Goal: Task Accomplishment & Management: Use online tool/utility

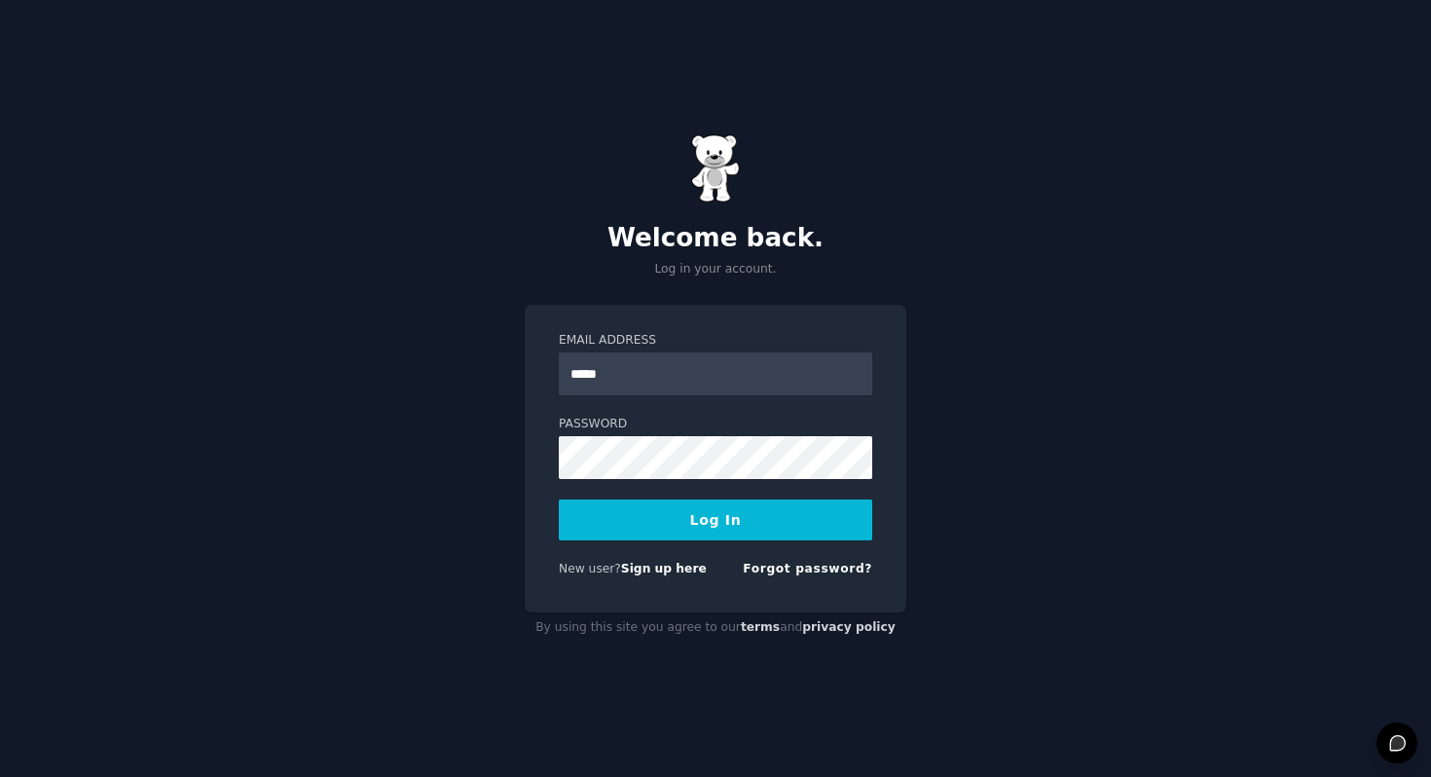
type input "**********"
click at [746, 533] on button "Log In" at bounding box center [715, 519] width 313 height 41
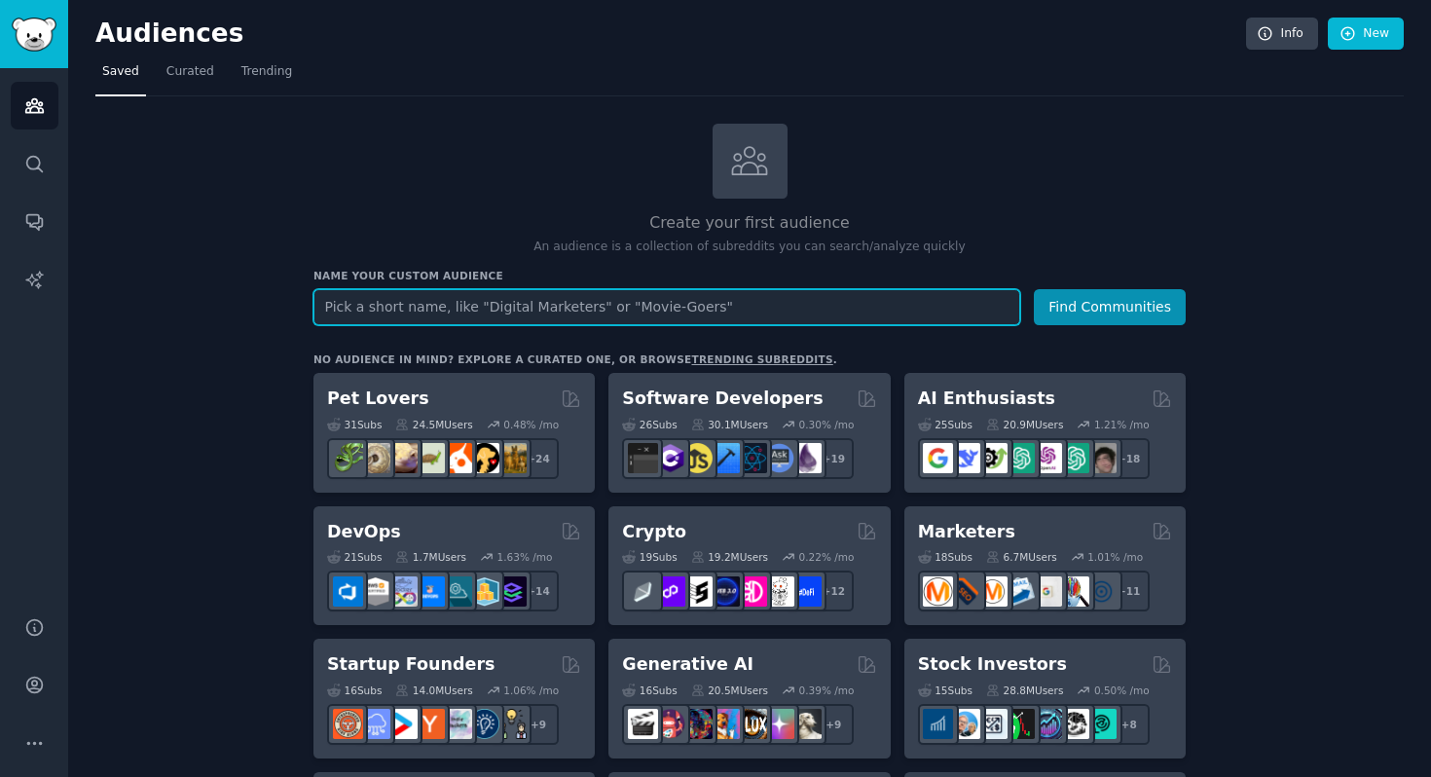
click at [718, 317] on input "text" at bounding box center [666, 307] width 707 height 36
type input "e"
type input "small biz owners"
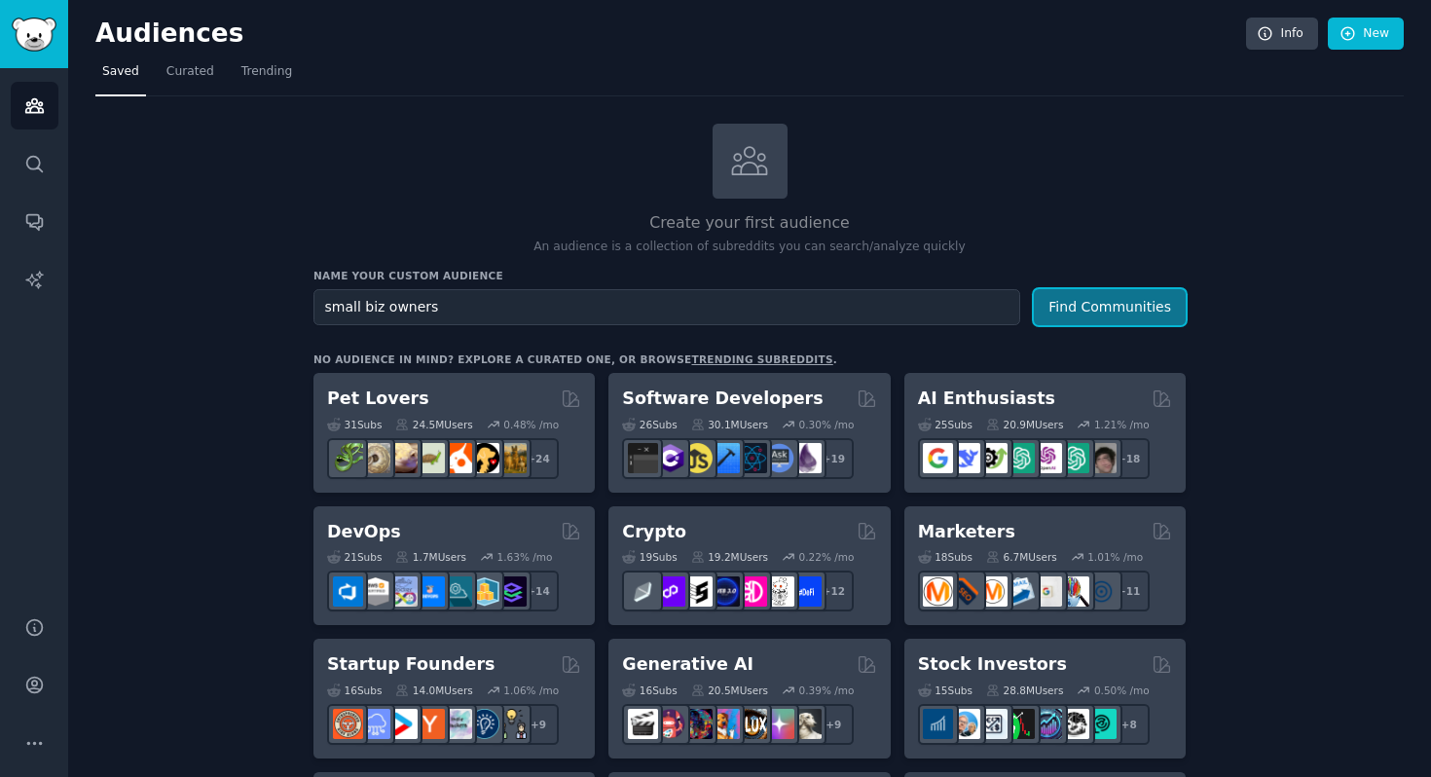
click at [1153, 307] on button "Find Communities" at bounding box center [1110, 307] width 152 height 36
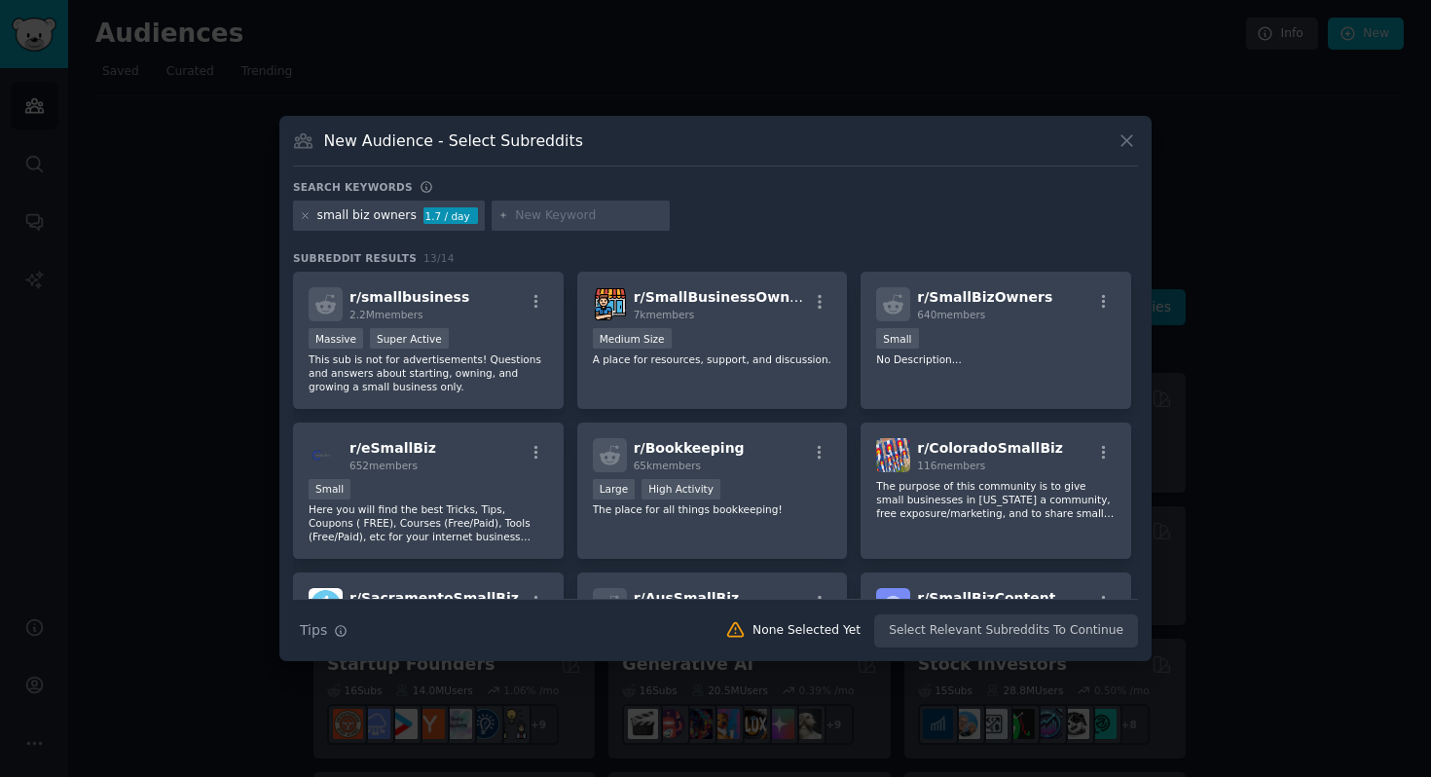
click at [376, 216] on div "small biz owners" at bounding box center [366, 216] width 99 height 18
click at [366, 218] on div "small biz owners" at bounding box center [366, 216] width 99 height 18
click at [397, 188] on h3 "Search keywords" at bounding box center [353, 187] width 120 height 14
click at [309, 216] on icon at bounding box center [305, 215] width 11 height 11
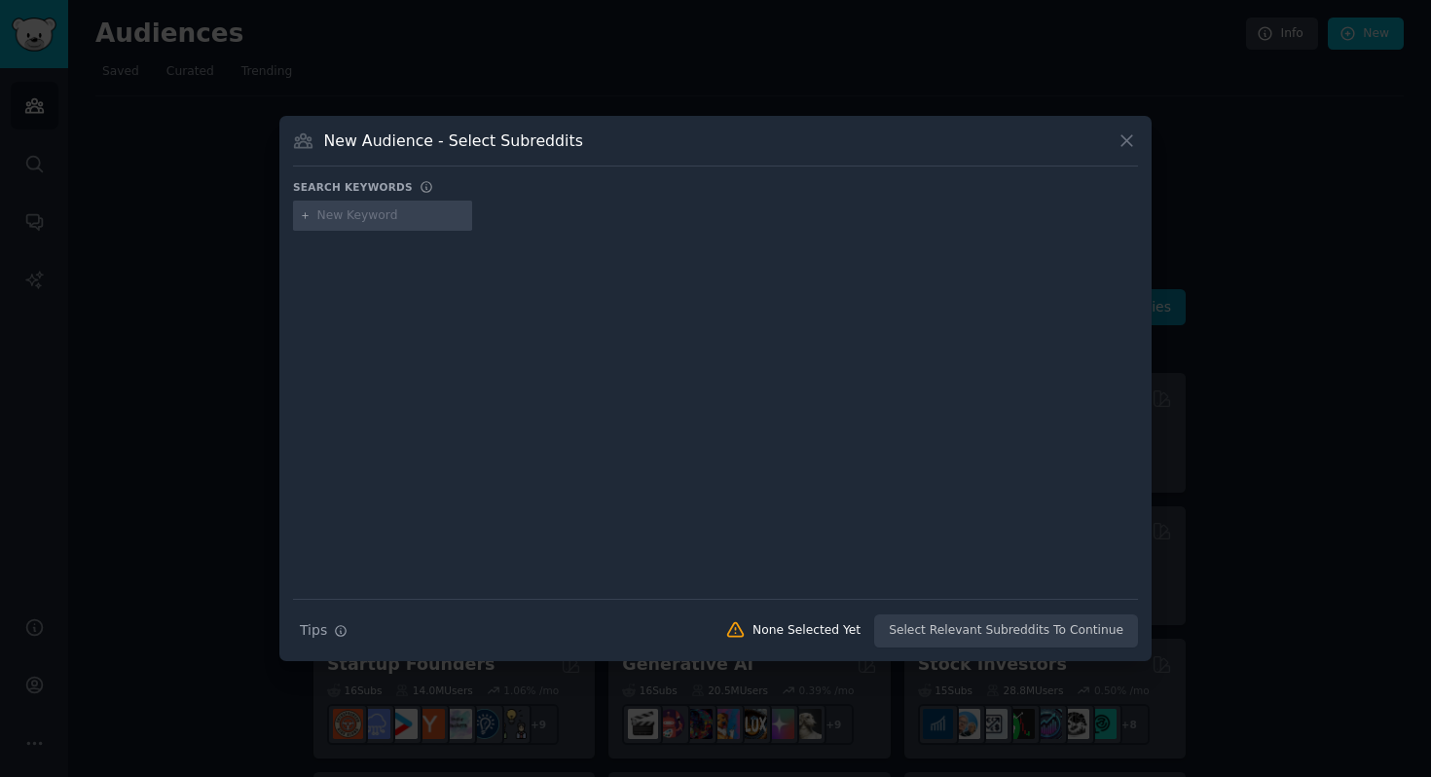
click at [367, 220] on input "text" at bounding box center [391, 216] width 148 height 18
type input "small business owners"
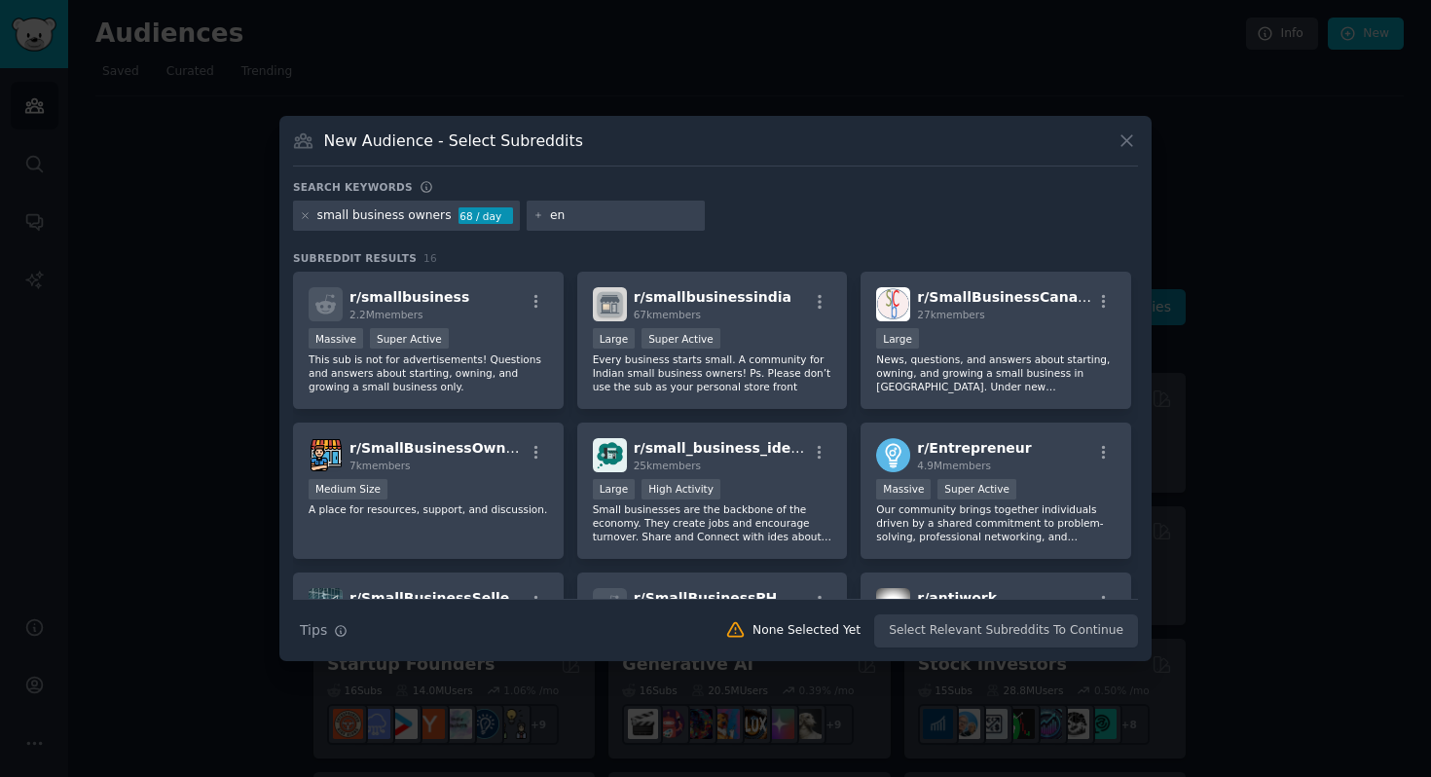
type input "e"
type input "whatnot"
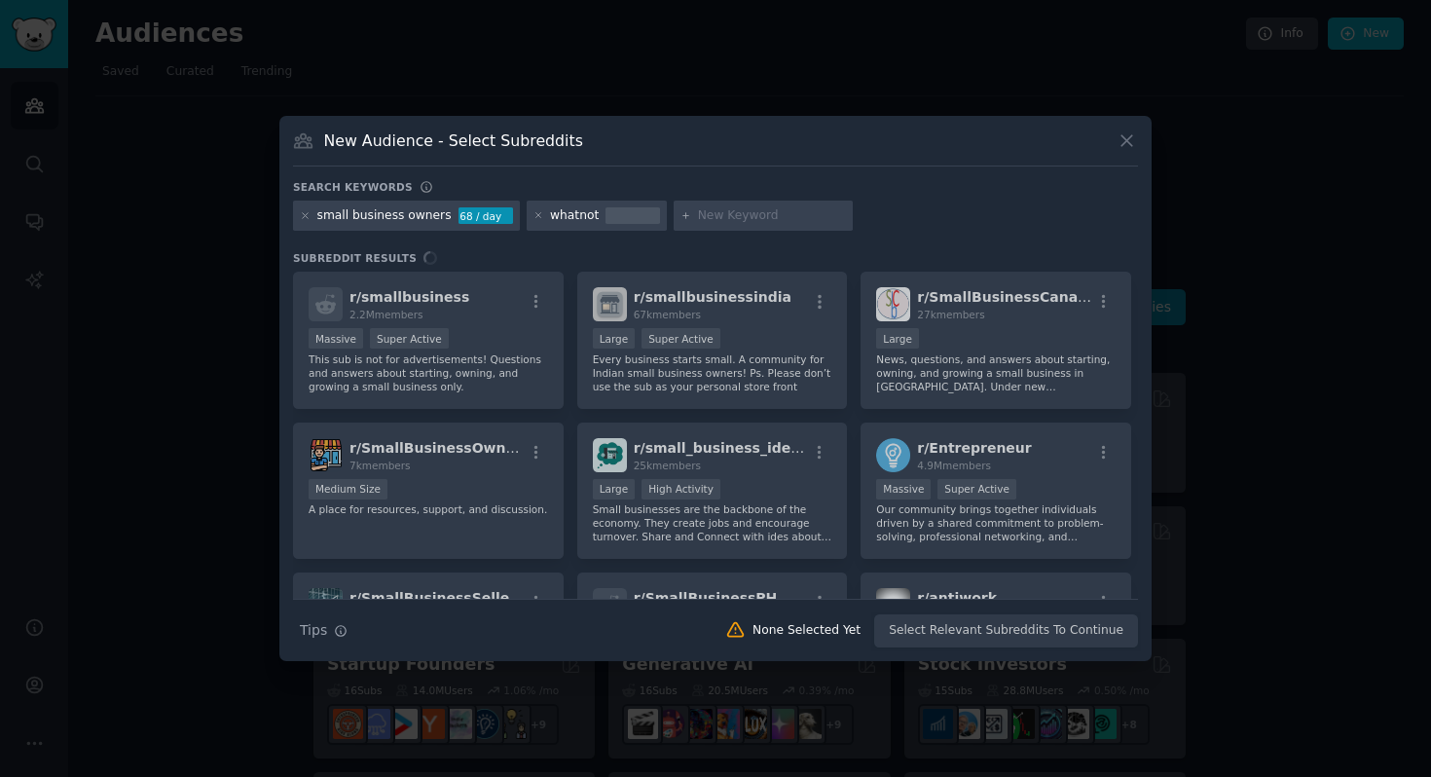
click at [772, 217] on input "text" at bounding box center [772, 216] width 148 height 18
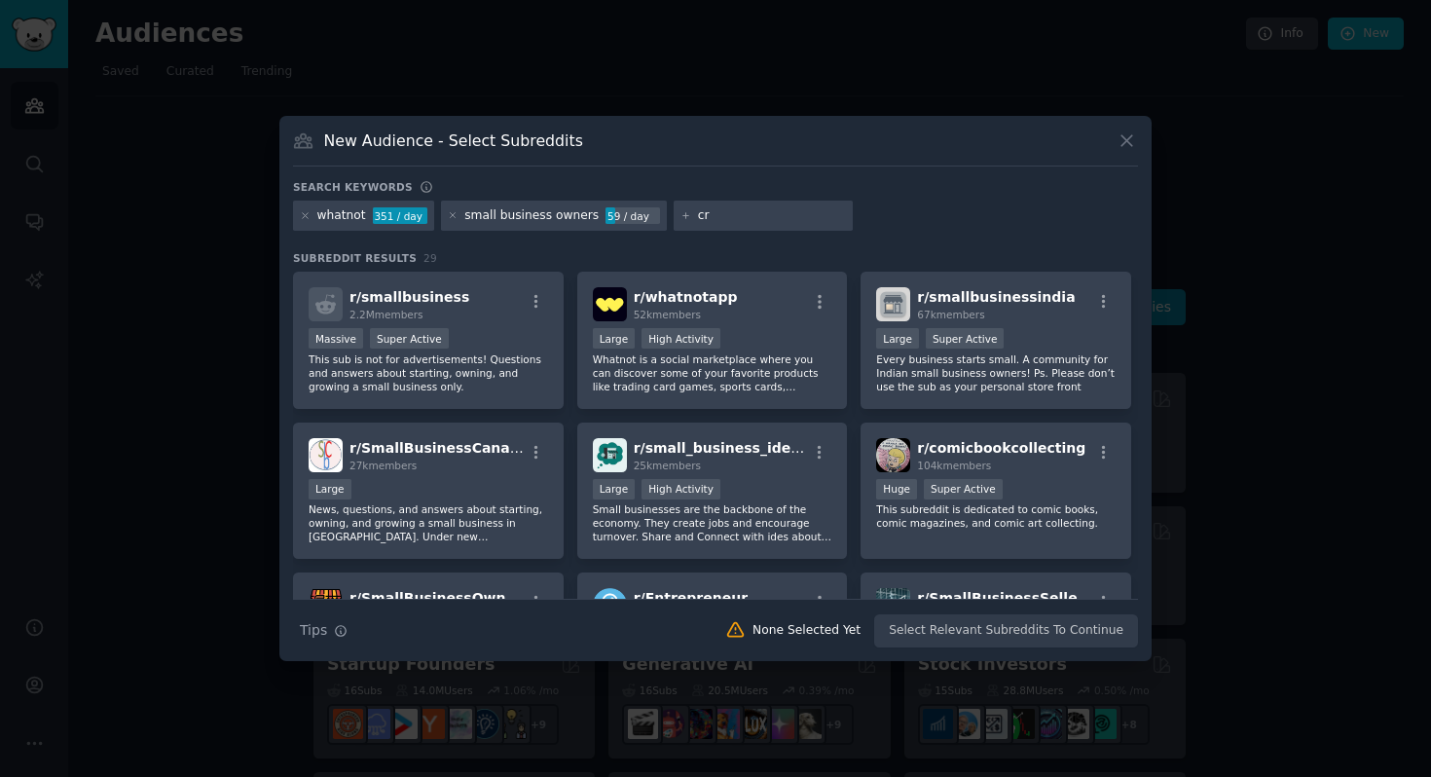
type input "crm"
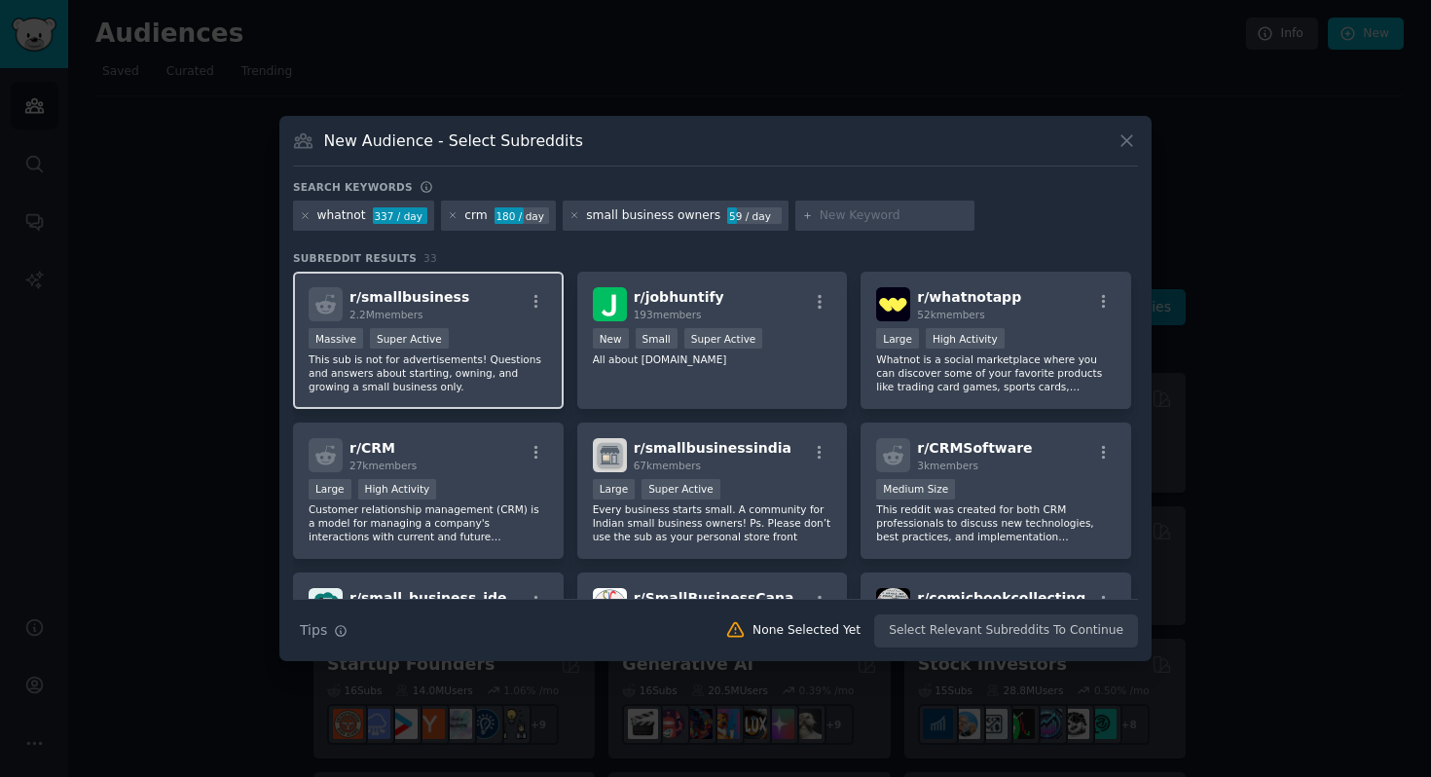
click at [495, 334] on div "Massive Super Active" at bounding box center [428, 340] width 239 height 24
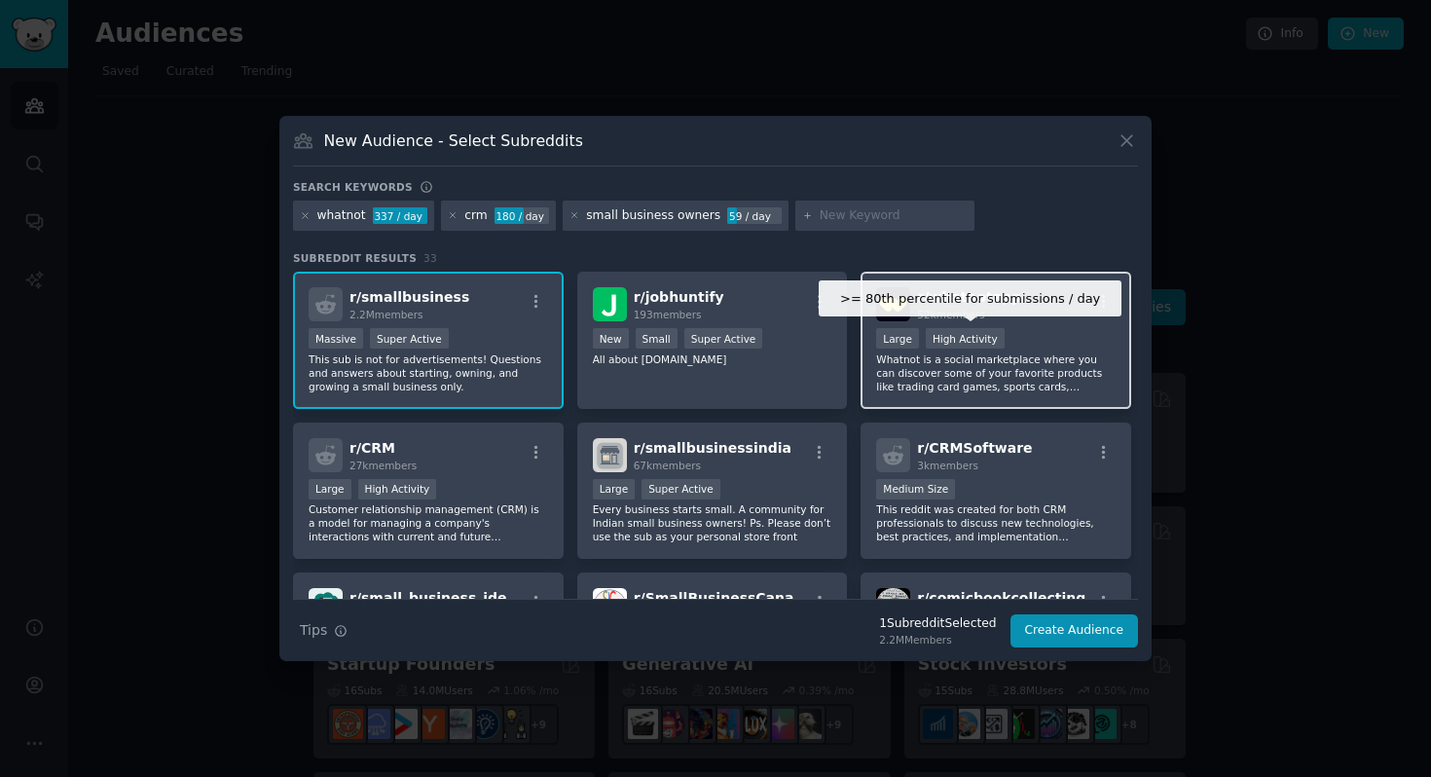
click at [943, 330] on div "High Activity" at bounding box center [965, 338] width 79 height 20
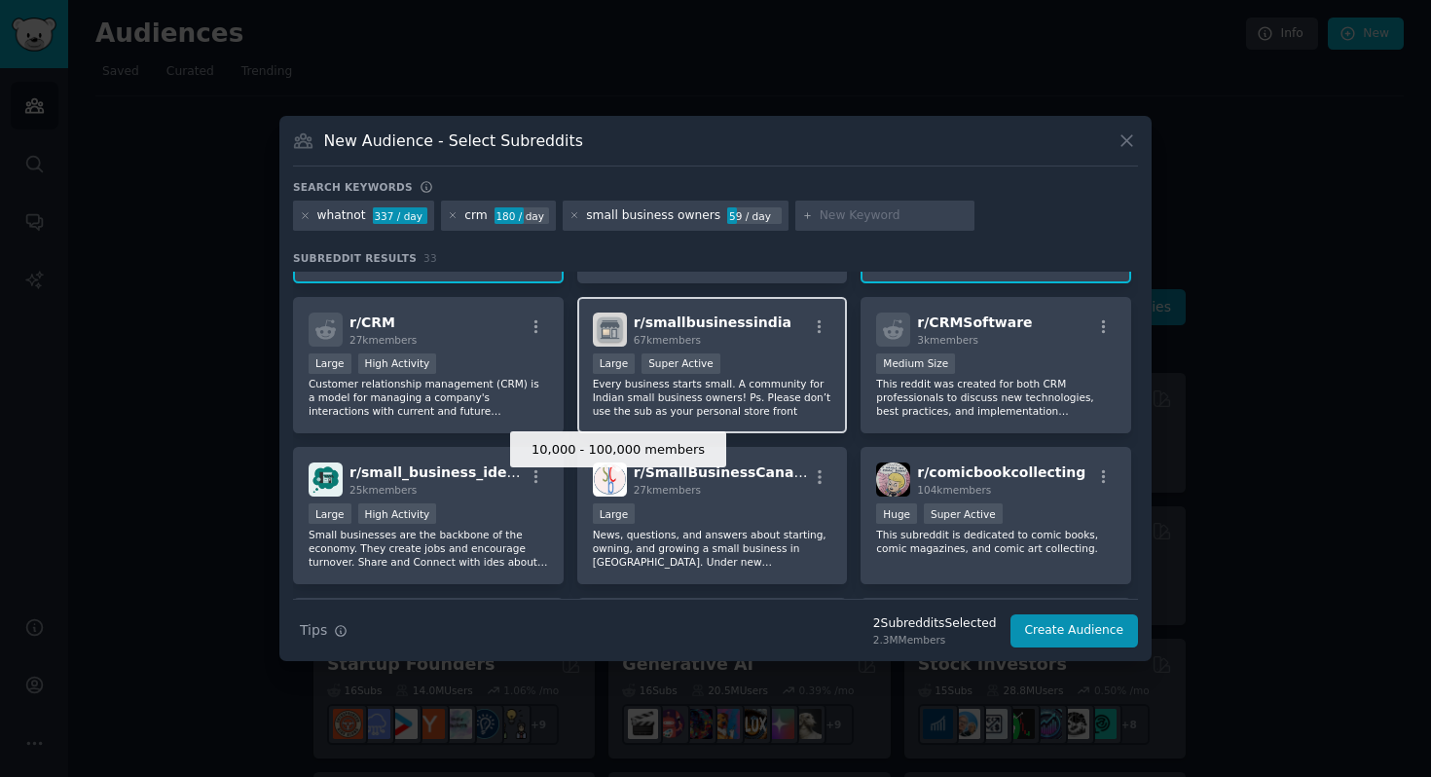
scroll to position [127, 0]
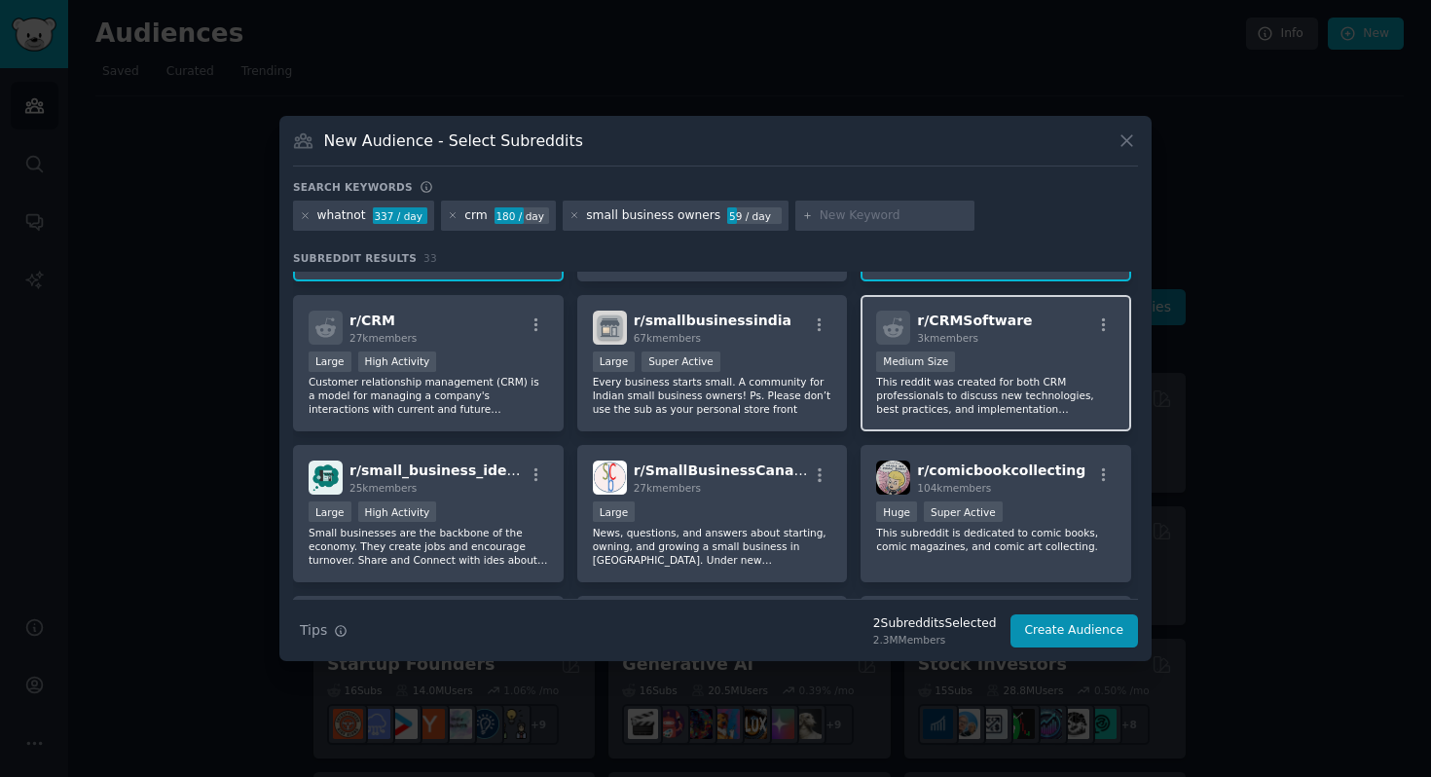
click at [960, 393] on p "This reddit was created for both CRM professionals to discuss new technologies,…" at bounding box center [995, 395] width 239 height 41
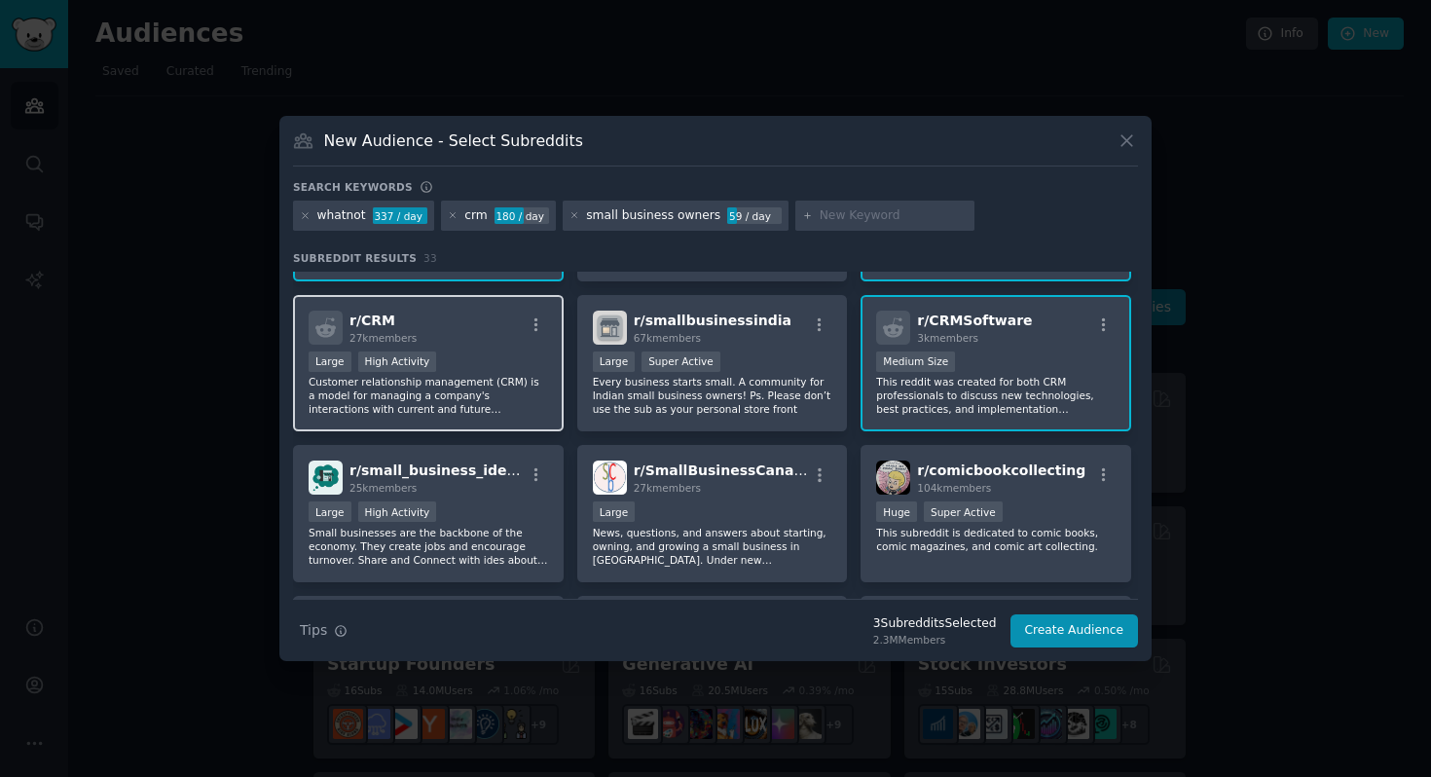
click at [449, 356] on div "Large High Activity" at bounding box center [428, 363] width 239 height 24
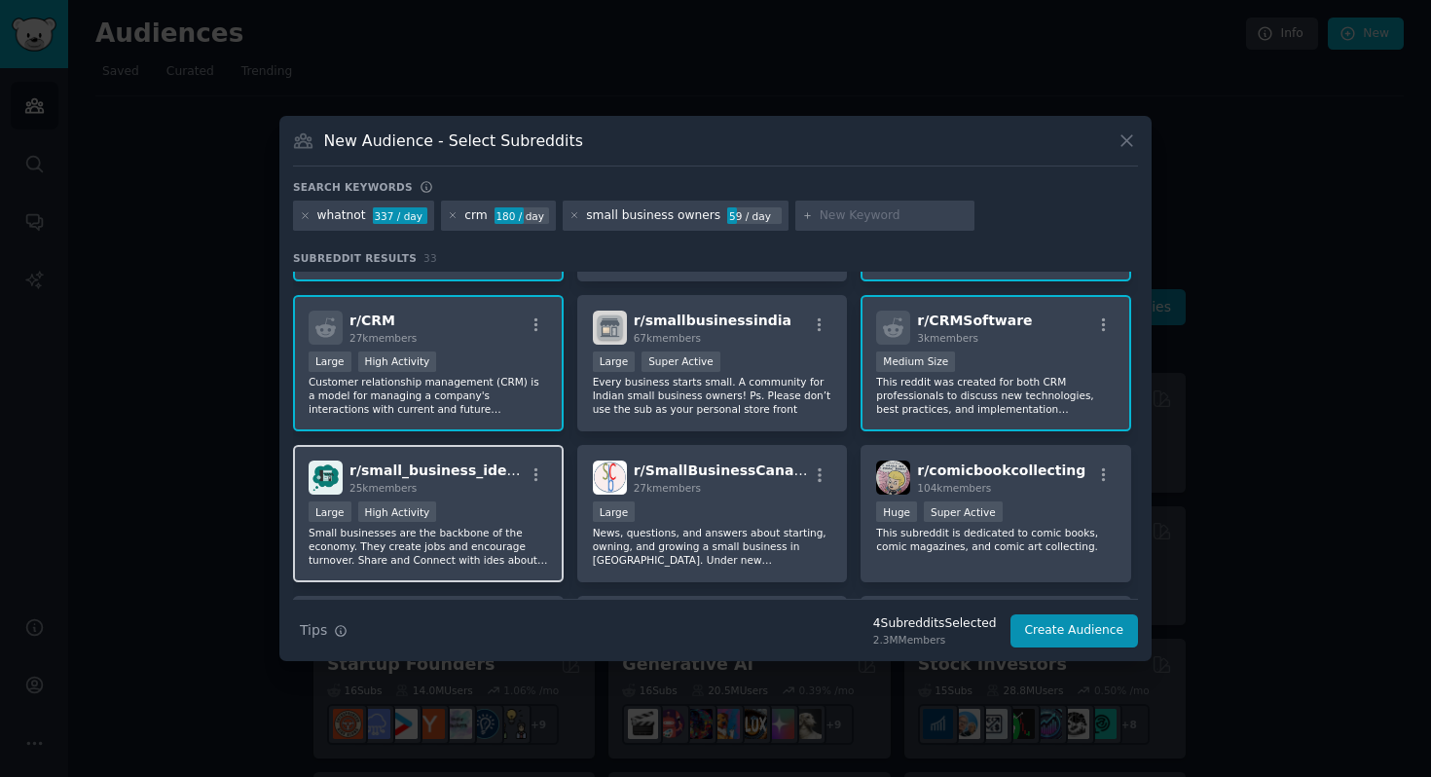
click at [449, 484] on div "25k members" at bounding box center [436, 488] width 174 height 14
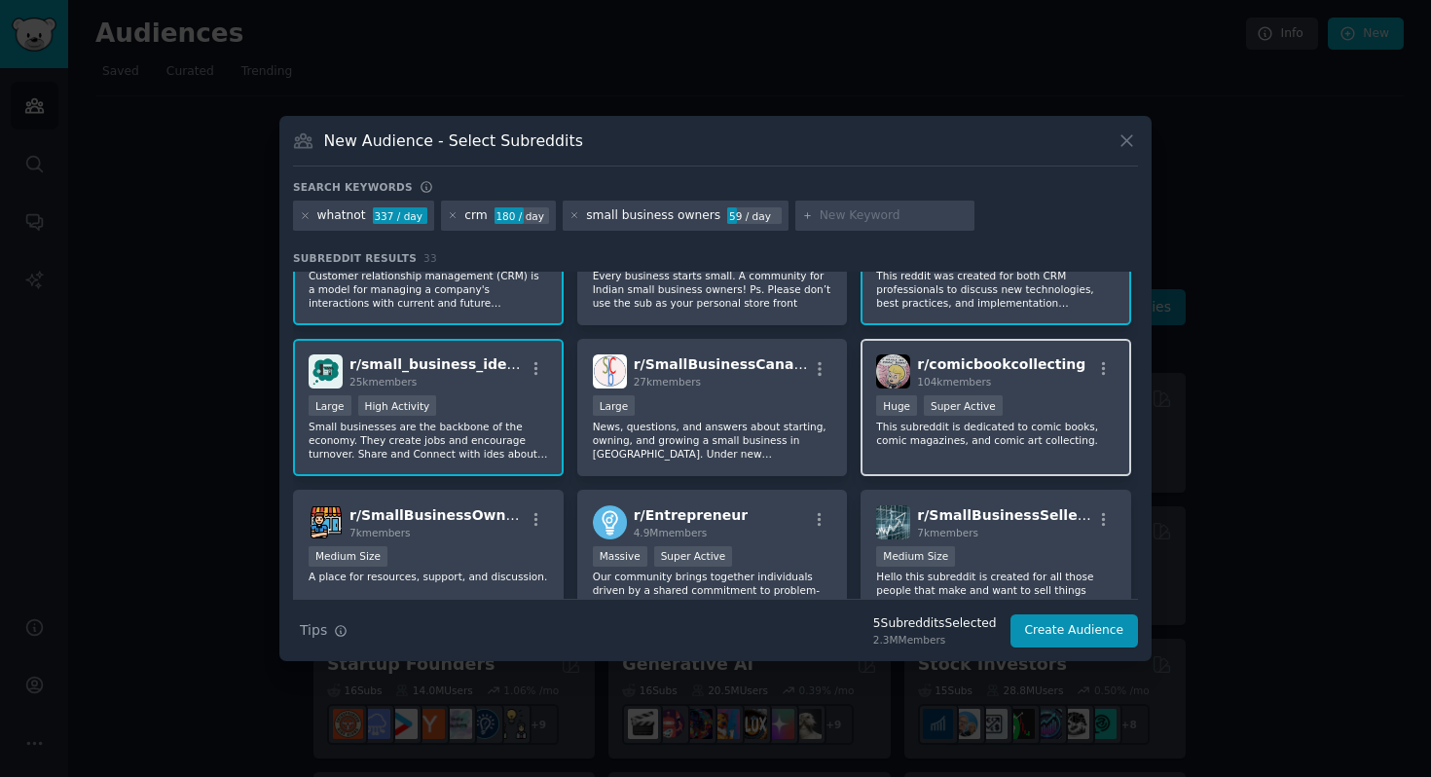
scroll to position [233, 0]
click at [914, 418] on div "100,000 - 1,000,000 members Huge Super Active" at bounding box center [995, 408] width 239 height 24
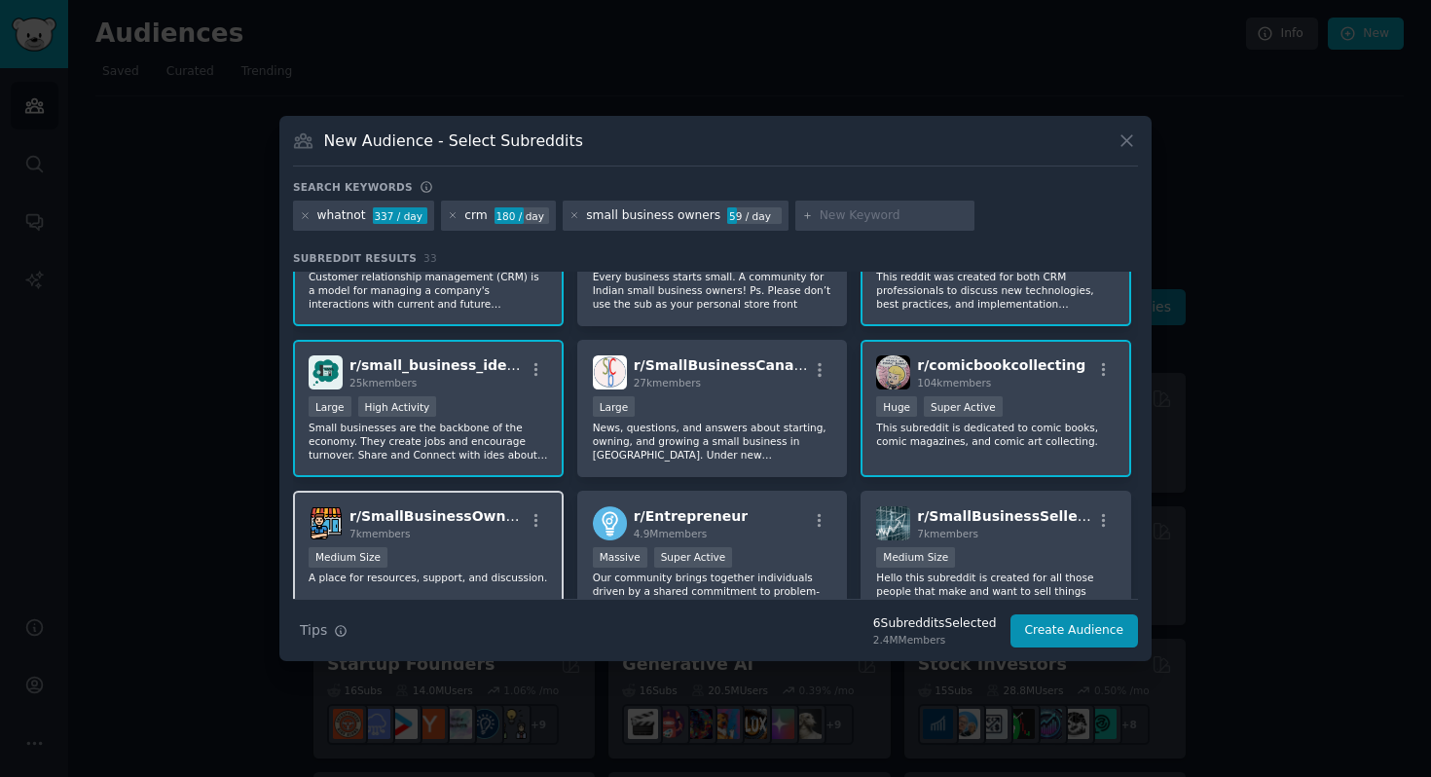
click at [469, 576] on p "A place for resources, support, and discussion." at bounding box center [428, 577] width 239 height 14
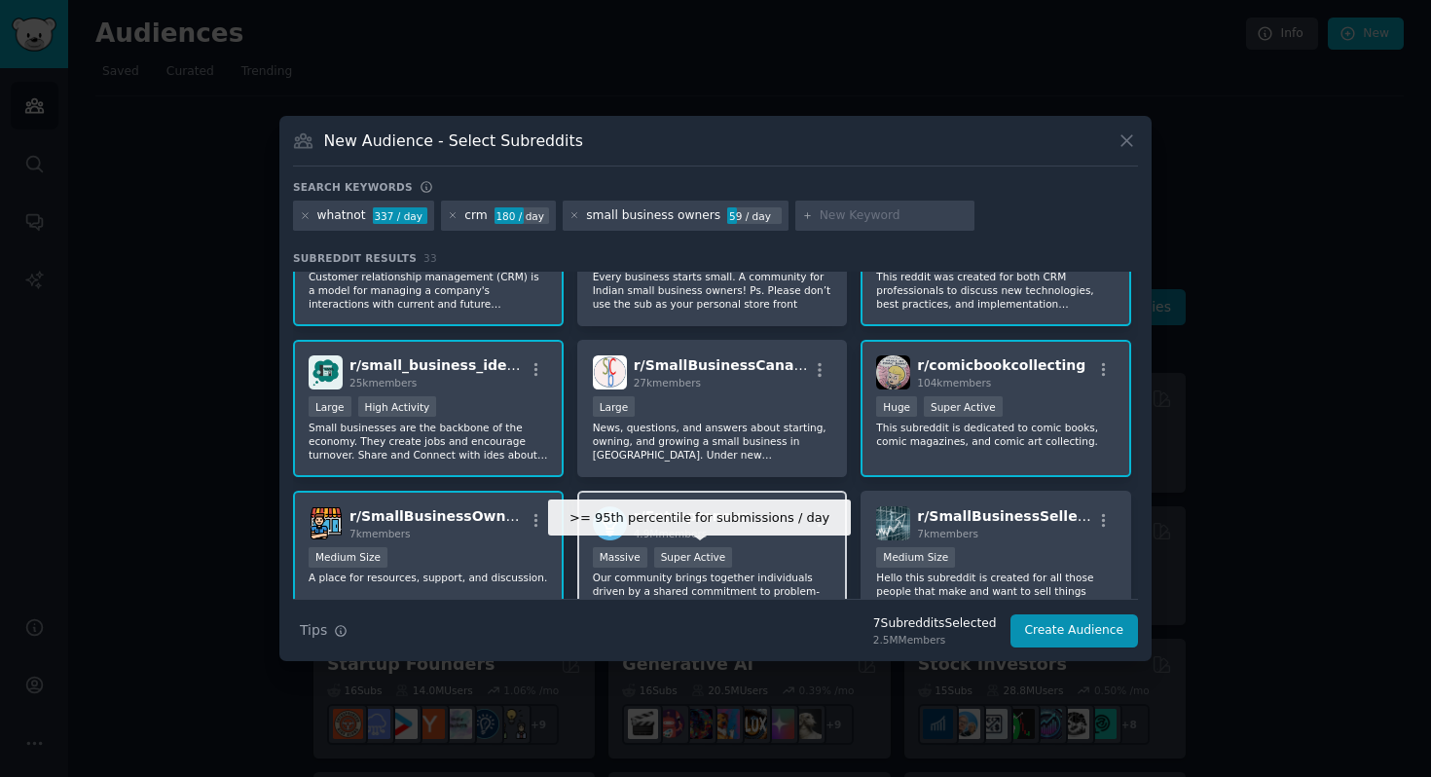
click at [724, 556] on div "Super Active" at bounding box center [693, 557] width 79 height 20
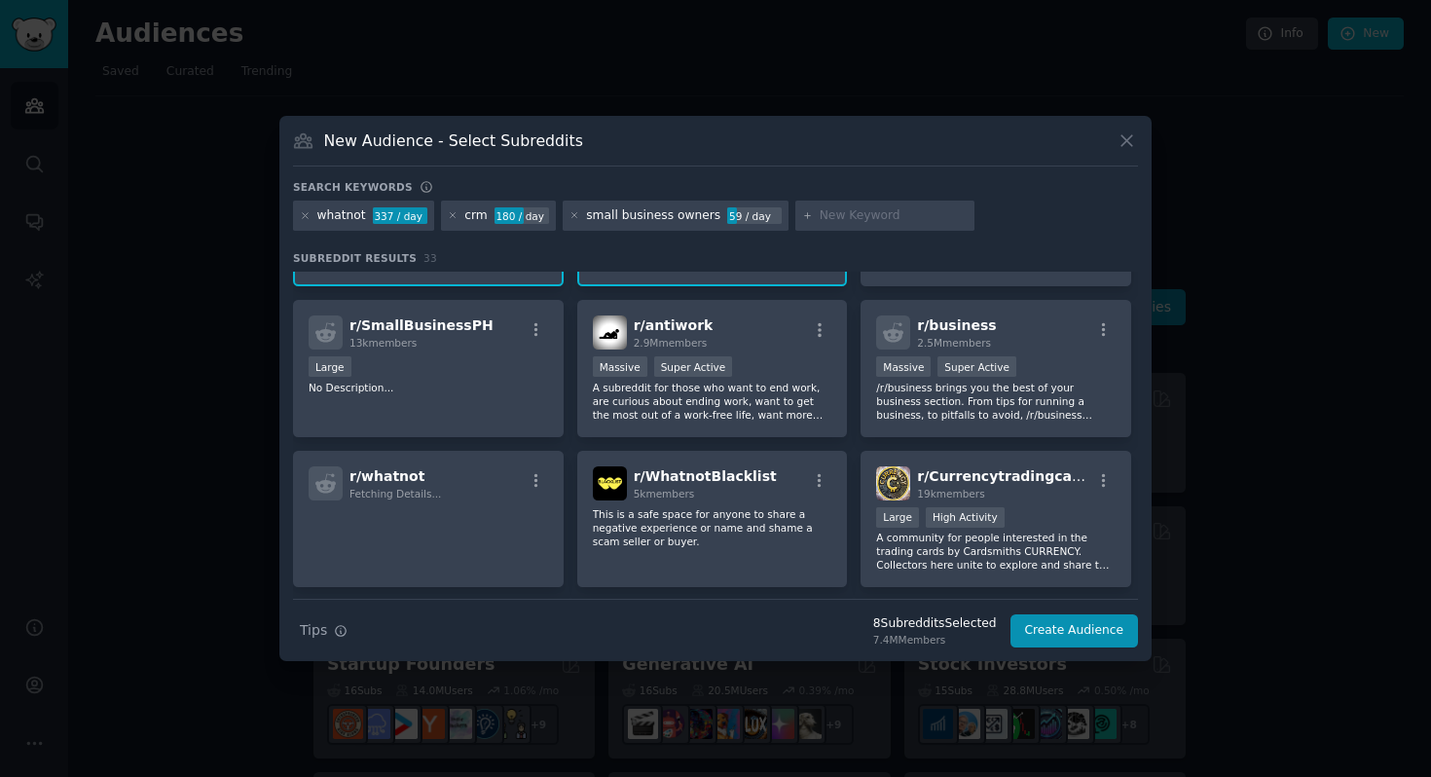
scroll to position [581, 0]
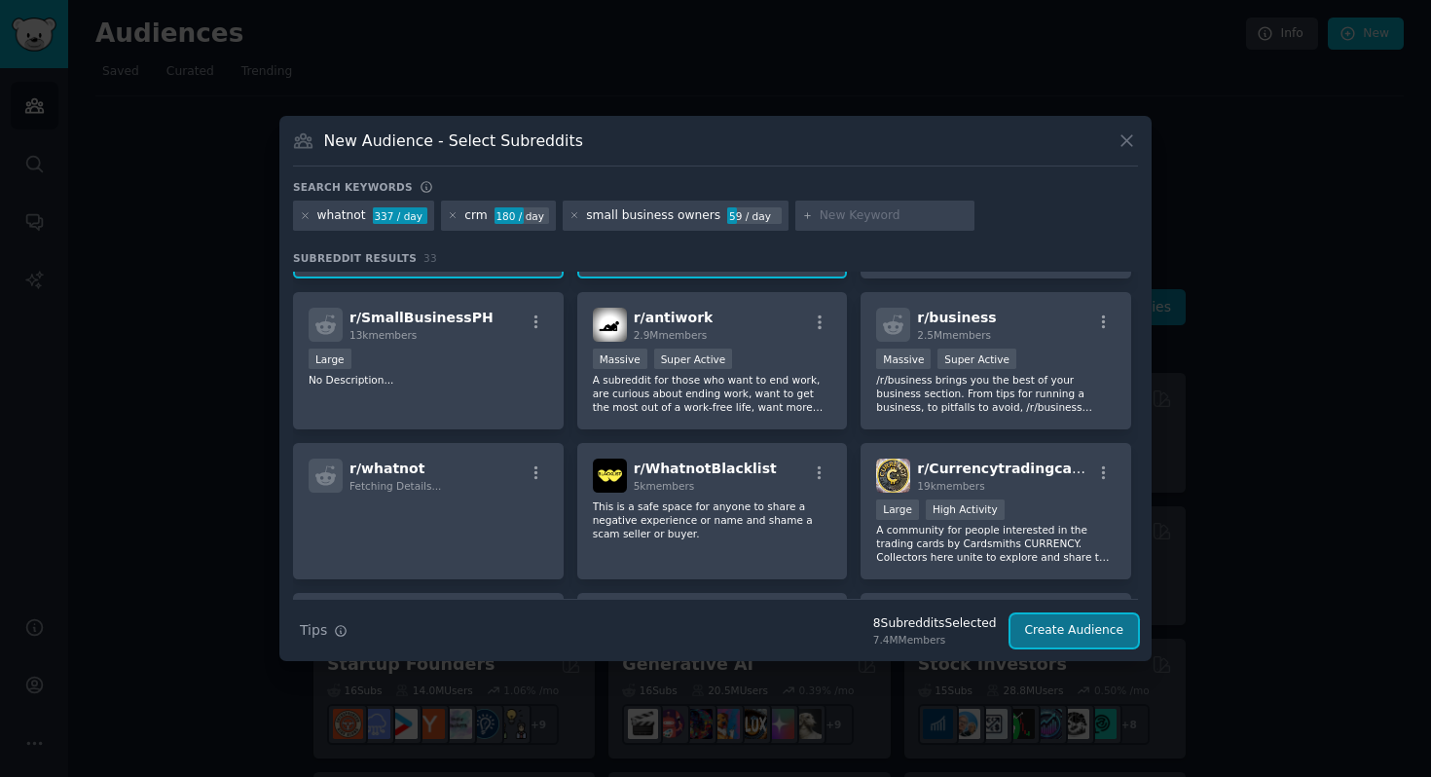
click at [1046, 630] on button "Create Audience" at bounding box center [1074, 630] width 128 height 33
